Goal: Task Accomplishment & Management: Manage account settings

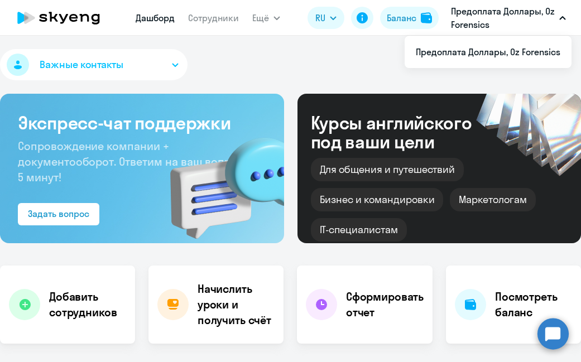
select select "30"
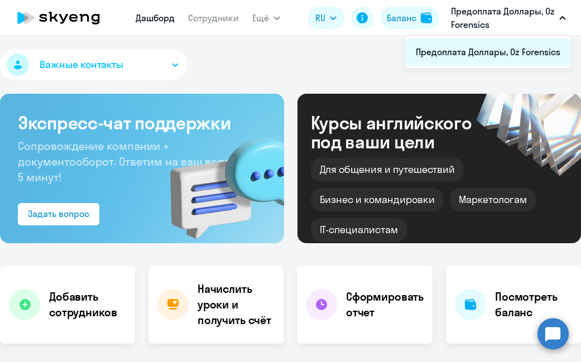
click at [494, 49] on li "Предоплата Доллары, Oz Forensics" at bounding box center [488, 52] width 167 height 28
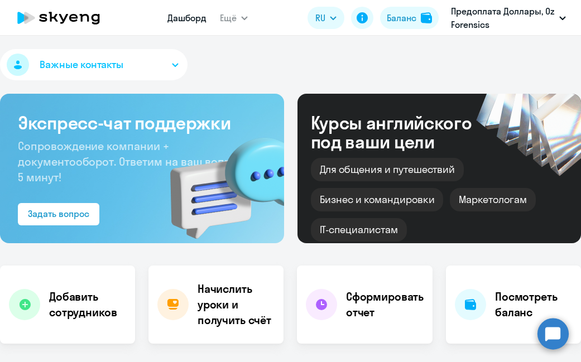
select select "30"
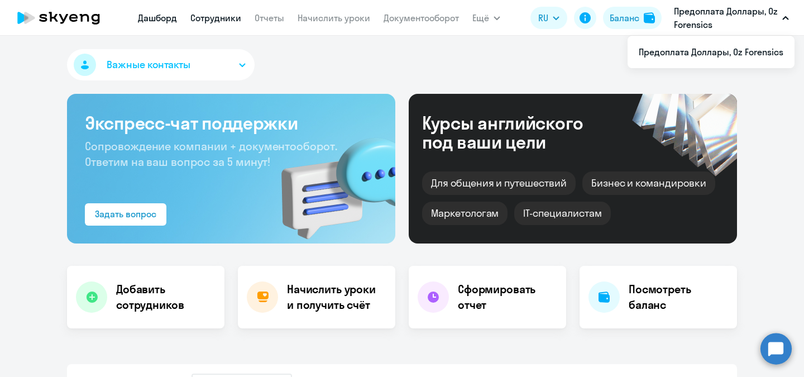
click at [225, 17] on link "Сотрудники" at bounding box center [215, 17] width 51 height 11
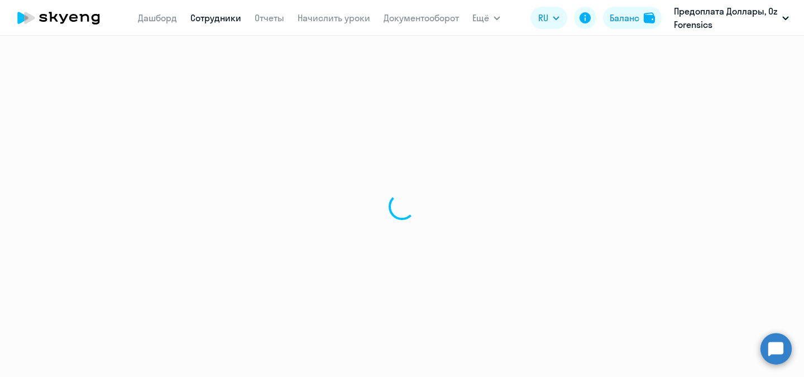
select select "30"
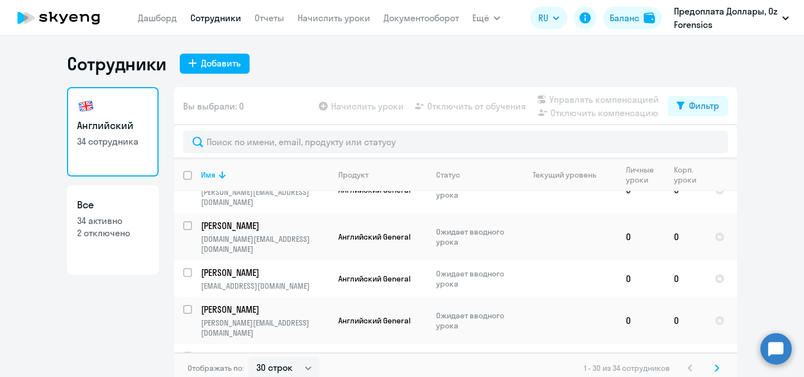
scroll to position [7, 0]
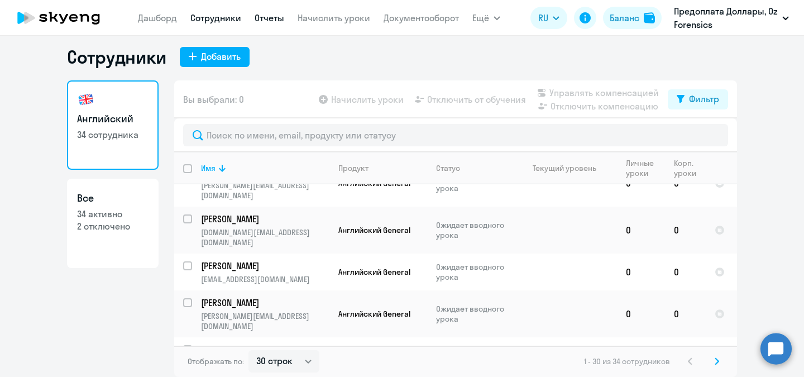
click at [270, 21] on link "Отчеты" at bounding box center [270, 17] width 30 height 11
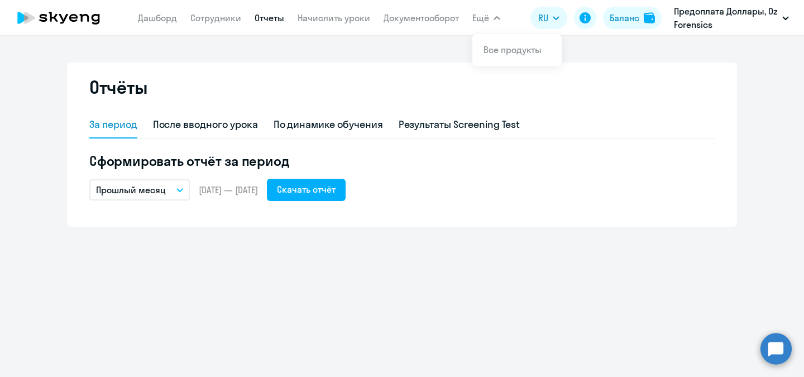
click at [491, 17] on button "Ещё" at bounding box center [486, 18] width 28 height 22
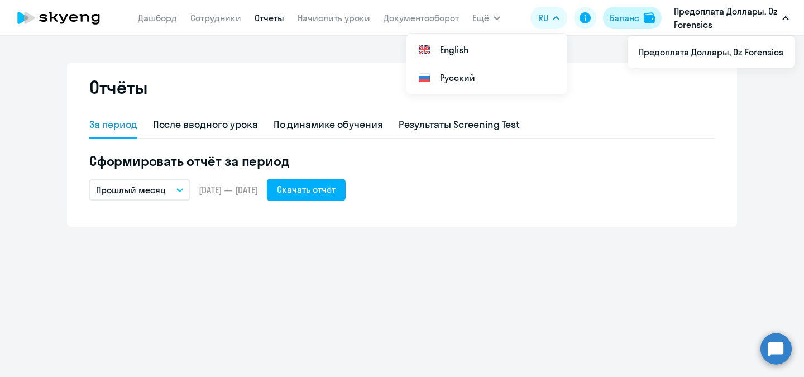
click at [581, 19] on div "Баланс" at bounding box center [625, 17] width 30 height 13
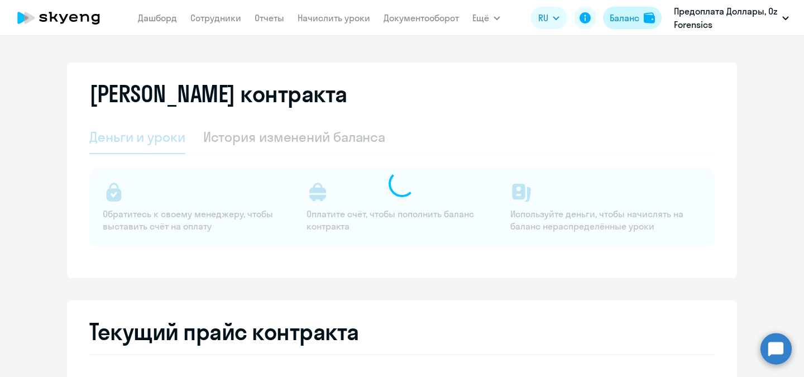
select select "english_adult_not_native_speaker"
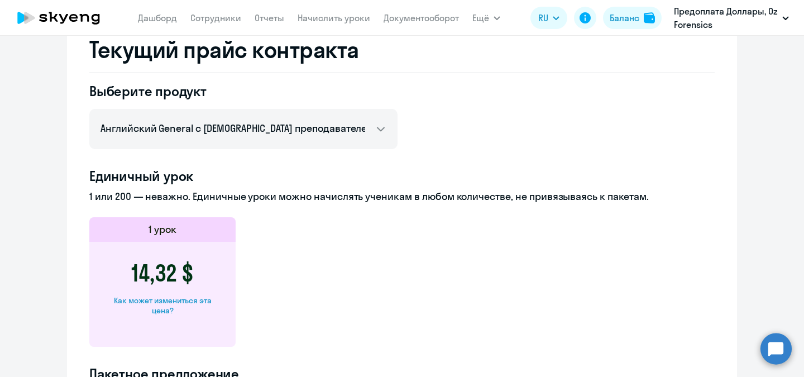
scroll to position [392, 0]
